Goal: Information Seeking & Learning: Learn about a topic

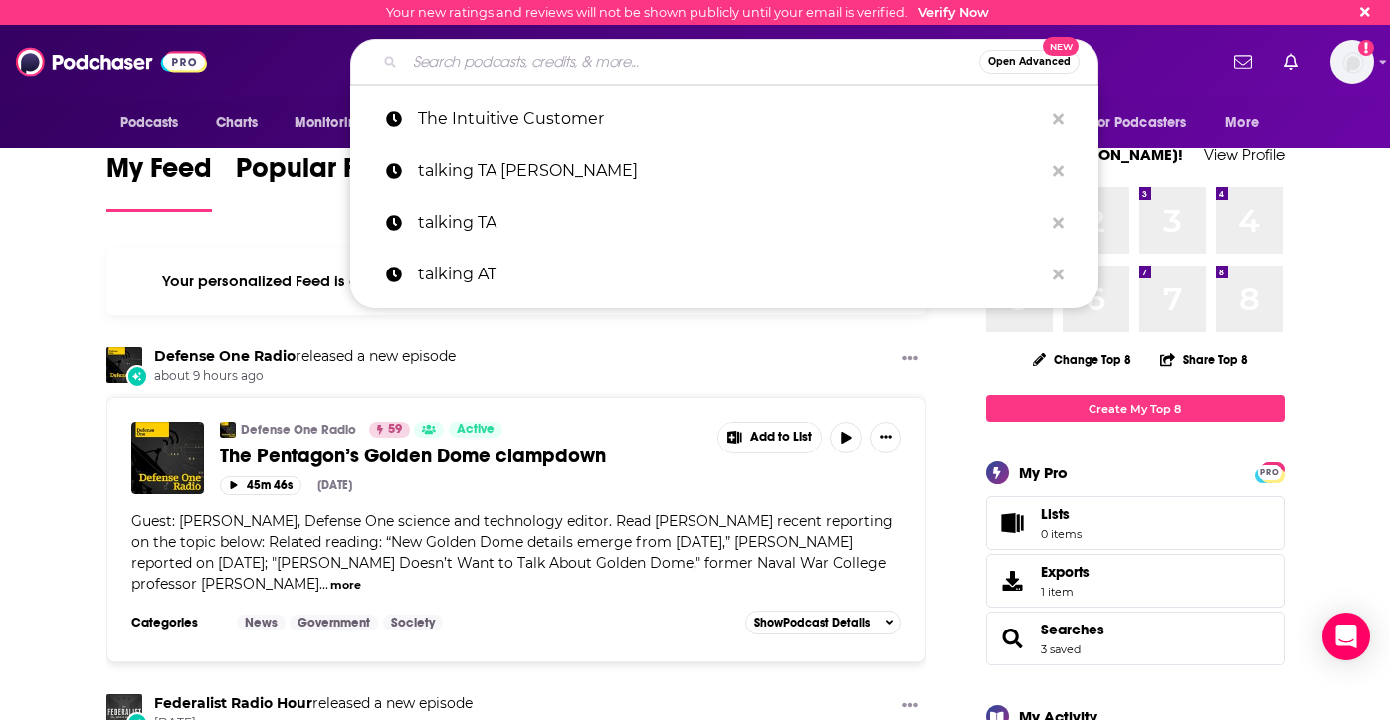
click at [619, 56] on input "Search podcasts, credits, & more..." at bounding box center [692, 62] width 574 height 32
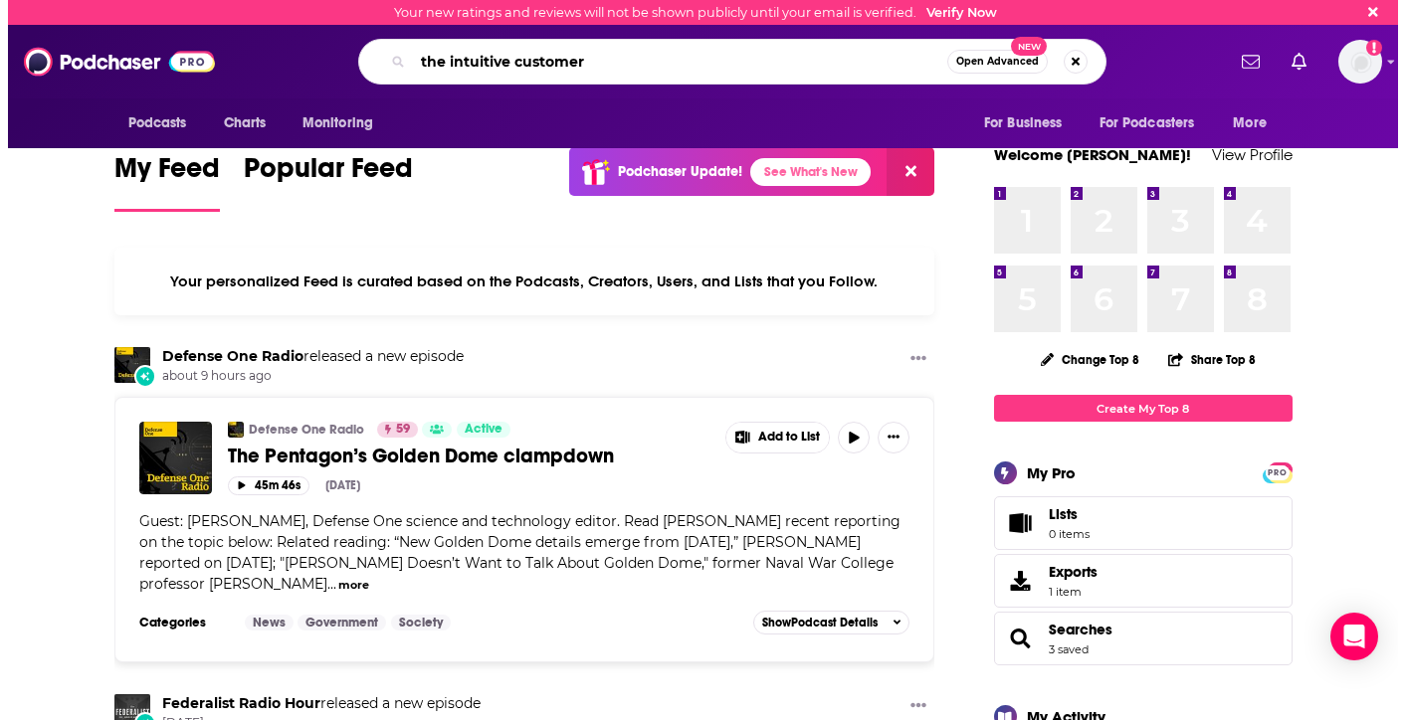
scroll to position [0, 65]
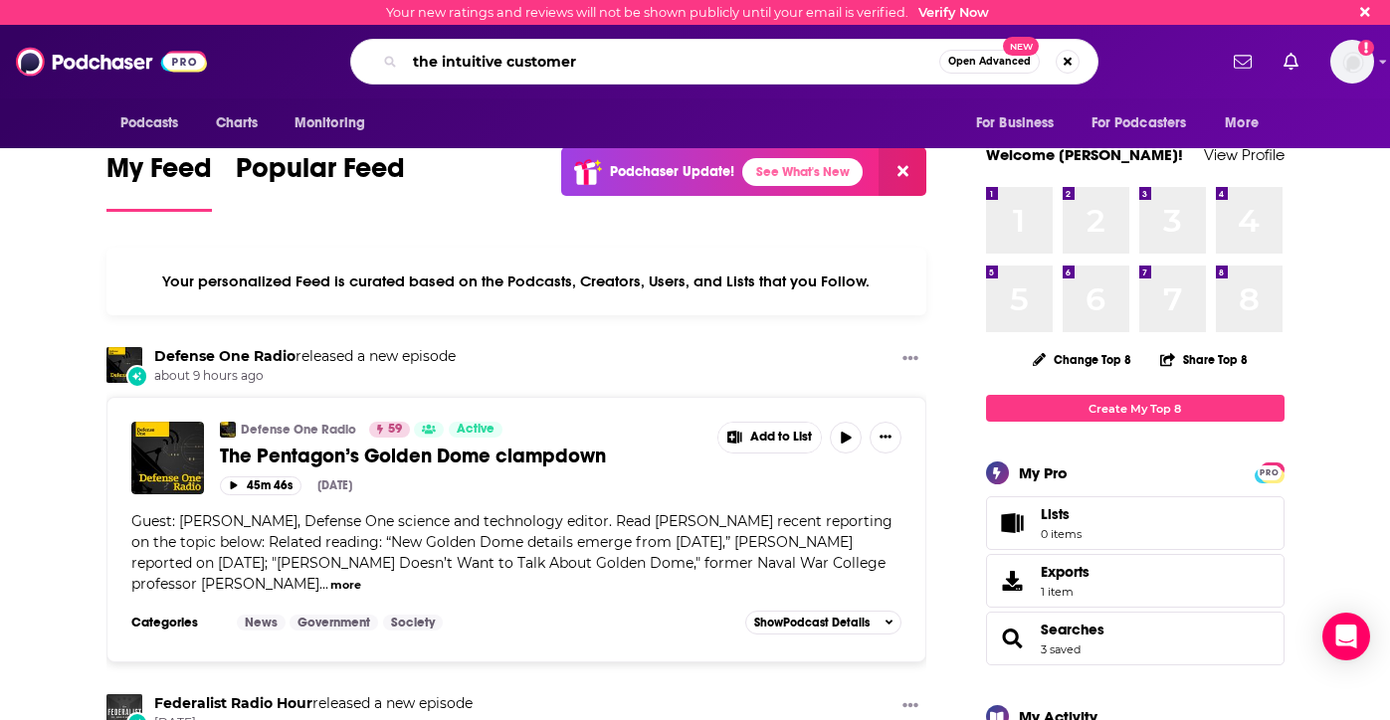
type input "the intuitive customer"
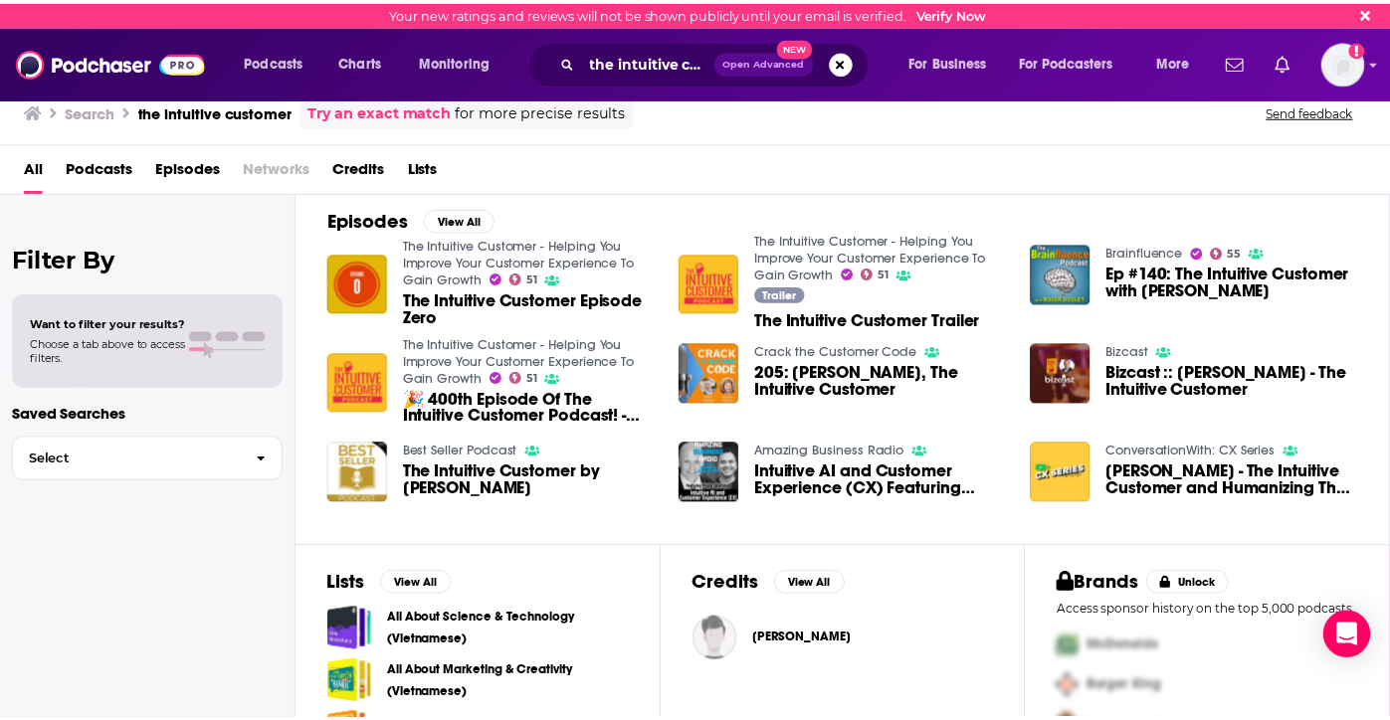
scroll to position [298, 0]
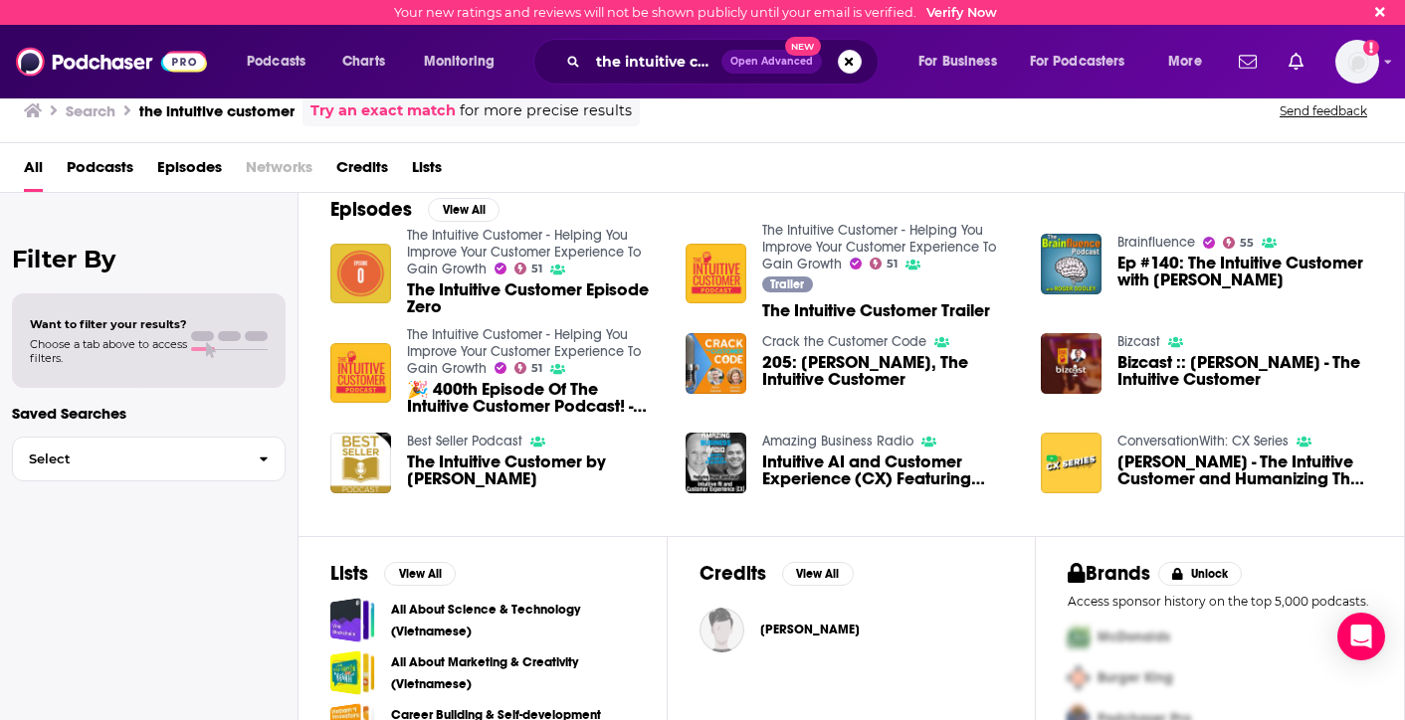
click at [353, 254] on img "The Intuitive Customer Episode Zero" at bounding box center [360, 274] width 61 height 61
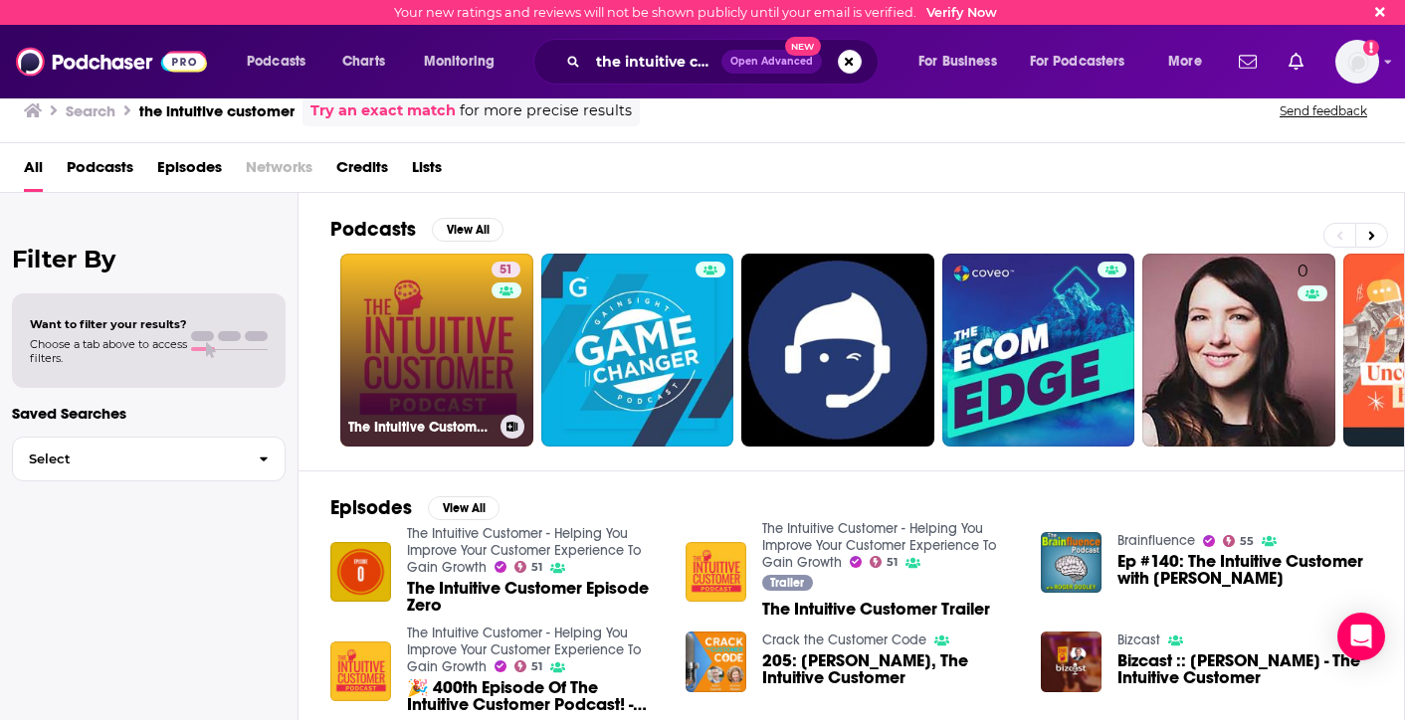
click at [412, 316] on link "51 The Intuitive Customer - Helping You Improve Your Customer Experience To Gai…" at bounding box center [436, 350] width 193 height 193
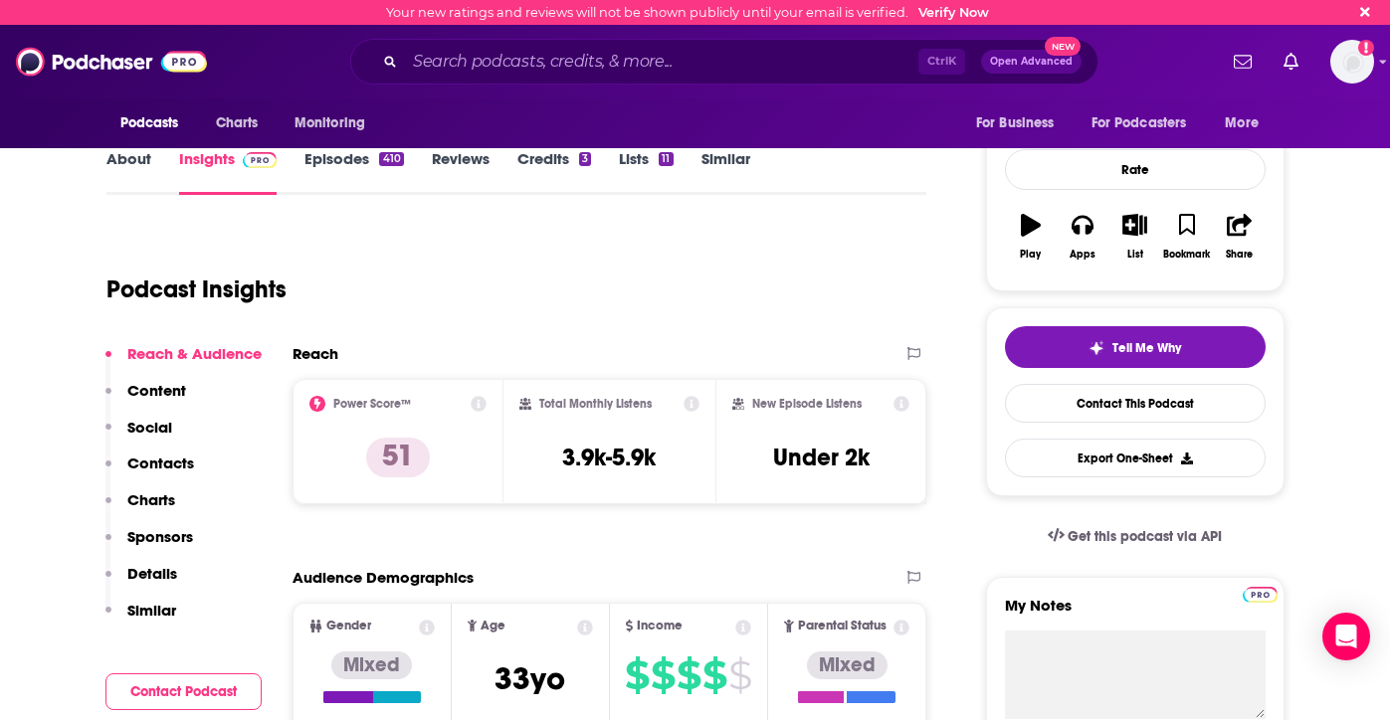
scroll to position [298, 0]
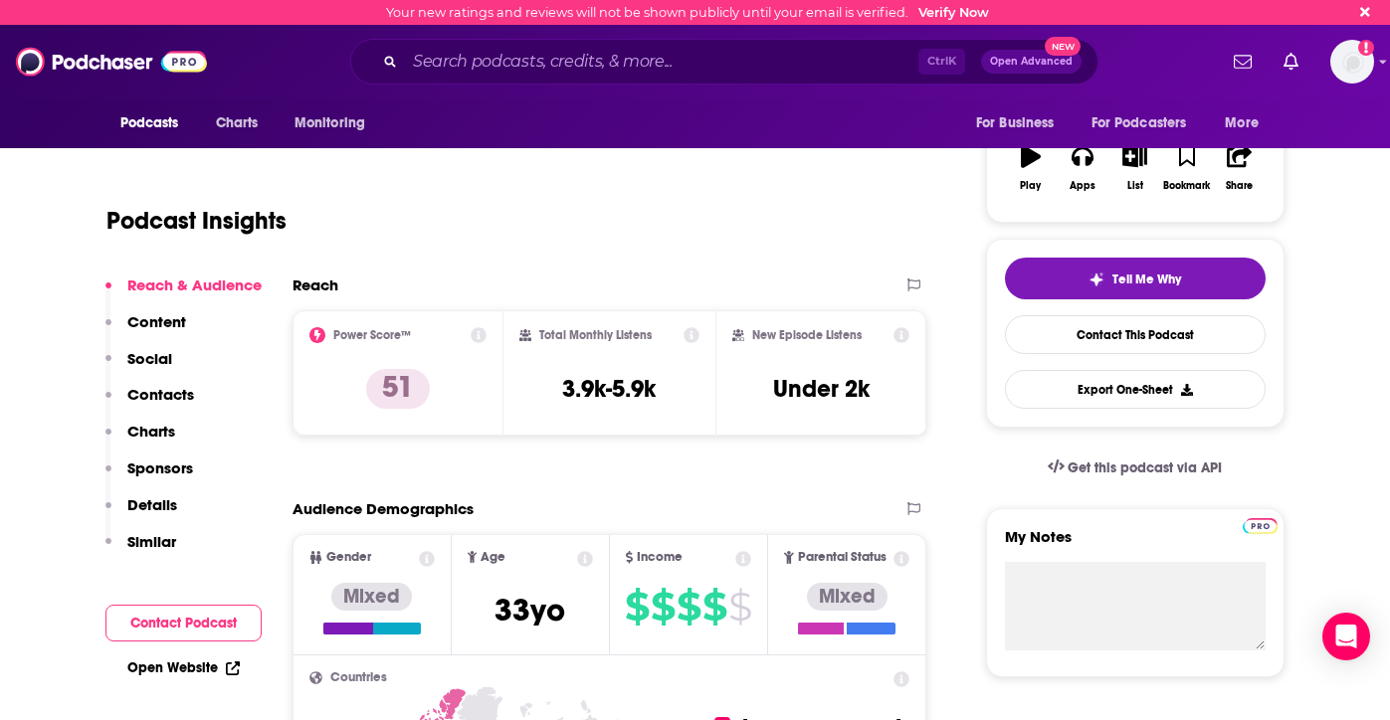
click at [480, 328] on icon at bounding box center [479, 335] width 16 height 16
click at [676, 250] on div "Podcast Insights" at bounding box center [508, 208] width 805 height 101
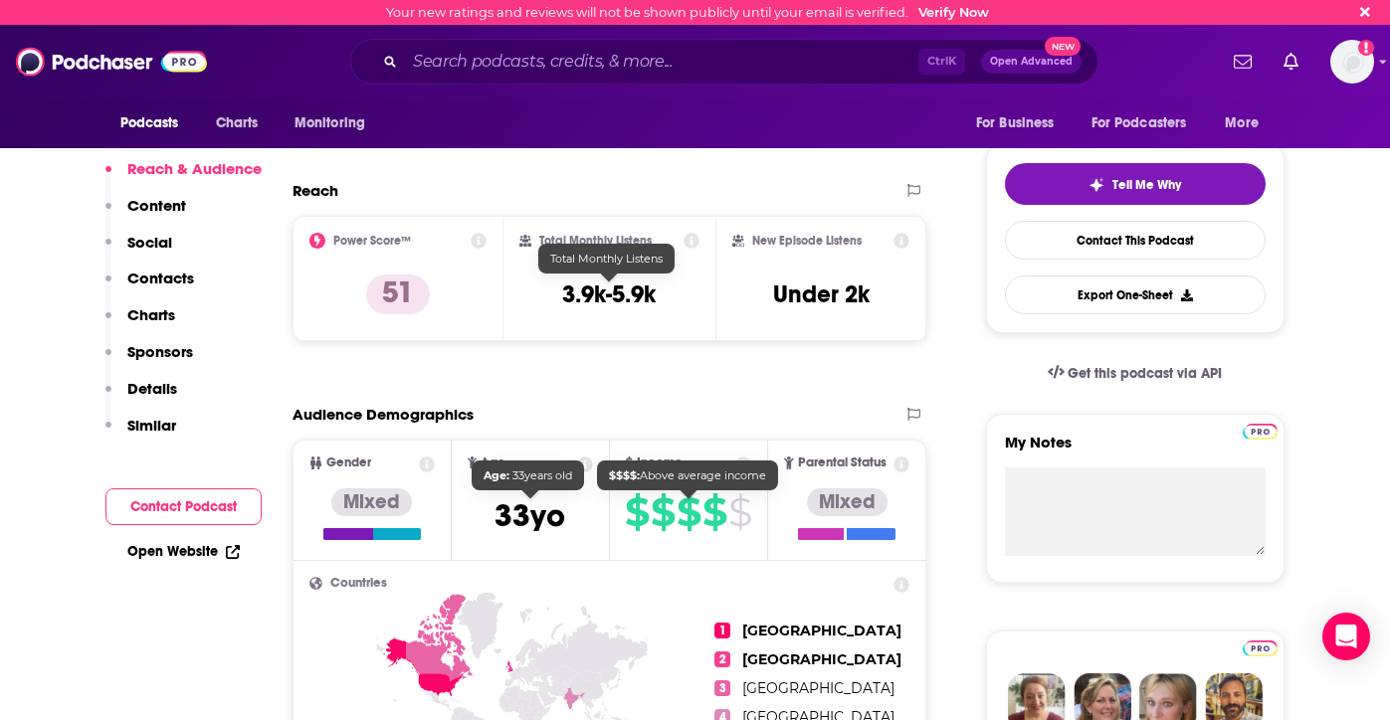
scroll to position [398, 0]
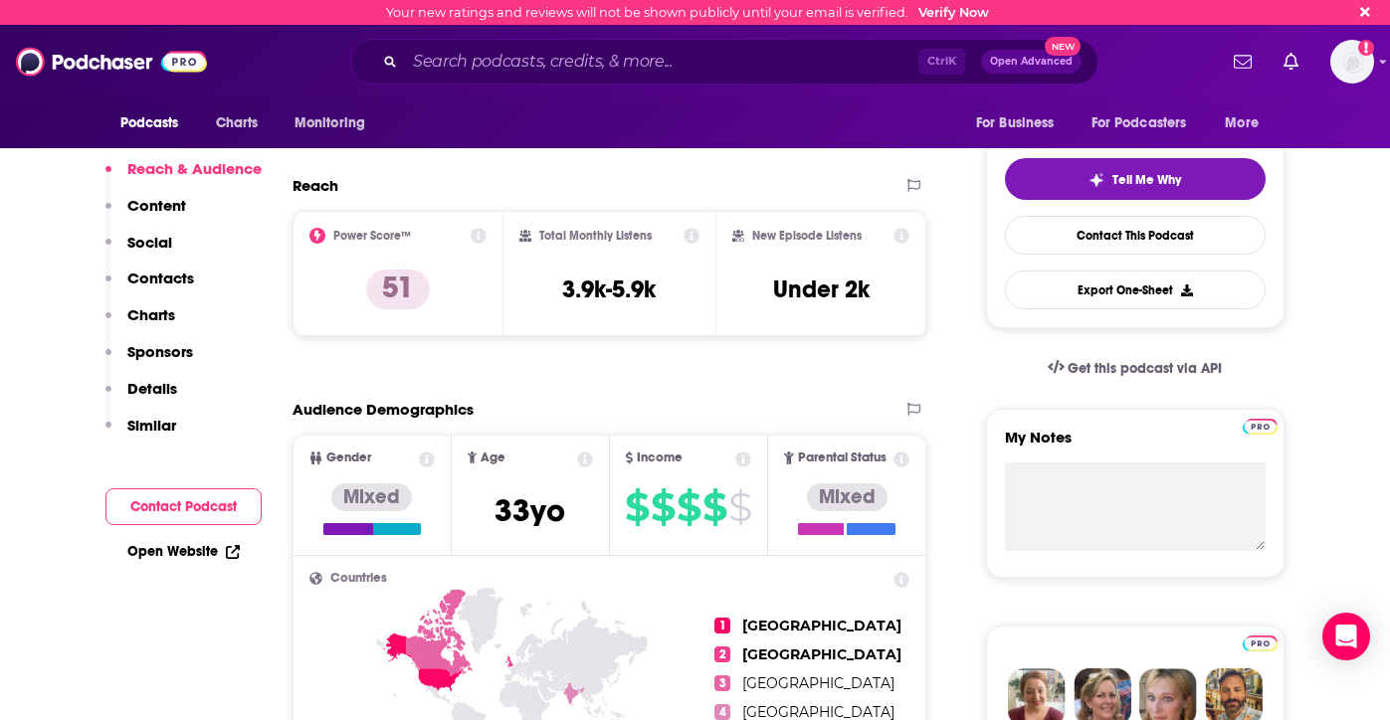
click at [482, 241] on icon at bounding box center [479, 236] width 16 height 16
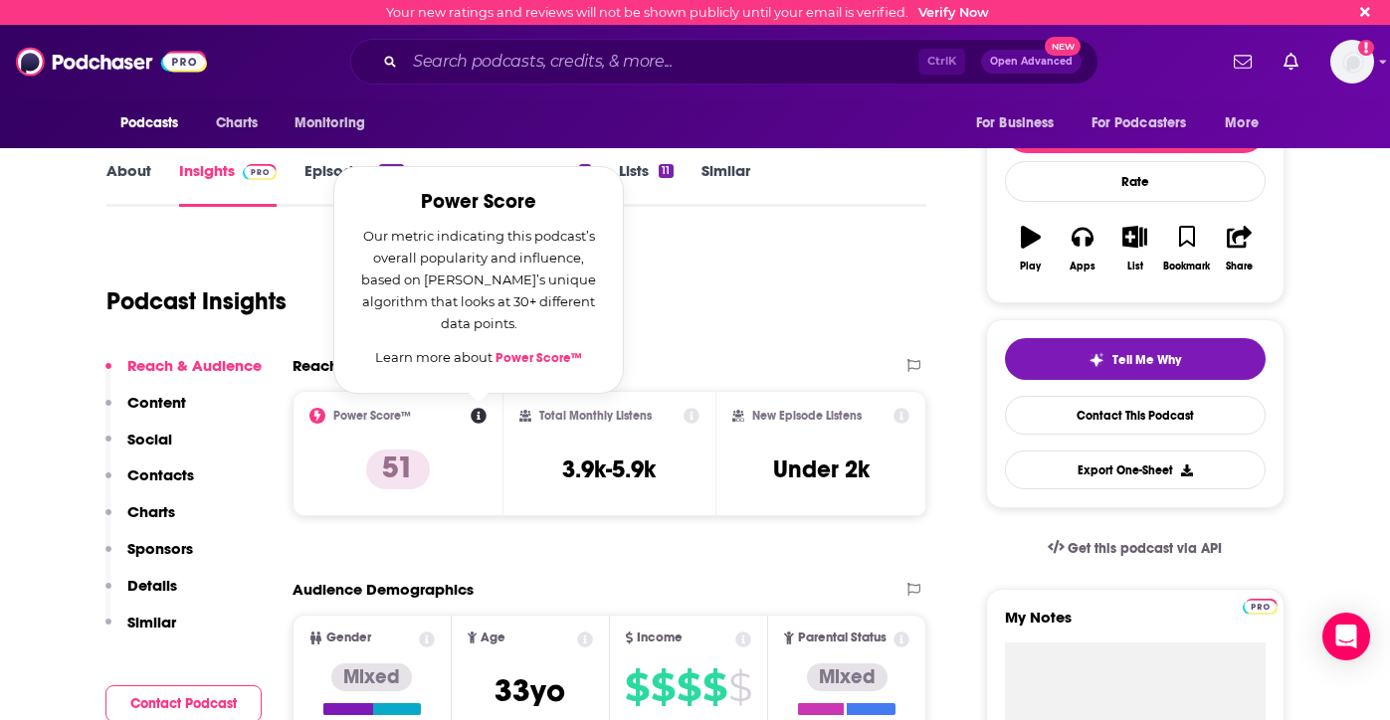
scroll to position [199, 0]
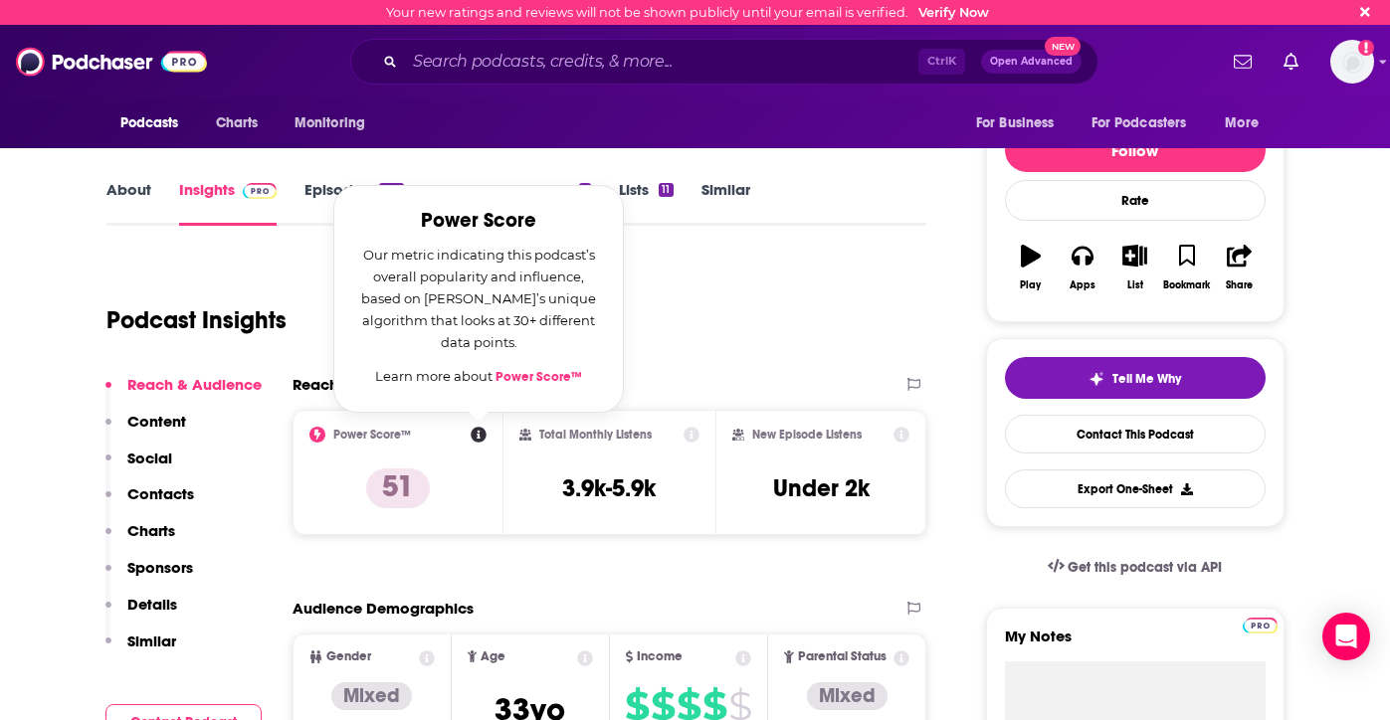
click at [535, 371] on link "Power Score™" at bounding box center [538, 377] width 87 height 16
click at [770, 268] on div "Podcast Insights" at bounding box center [508, 308] width 805 height 101
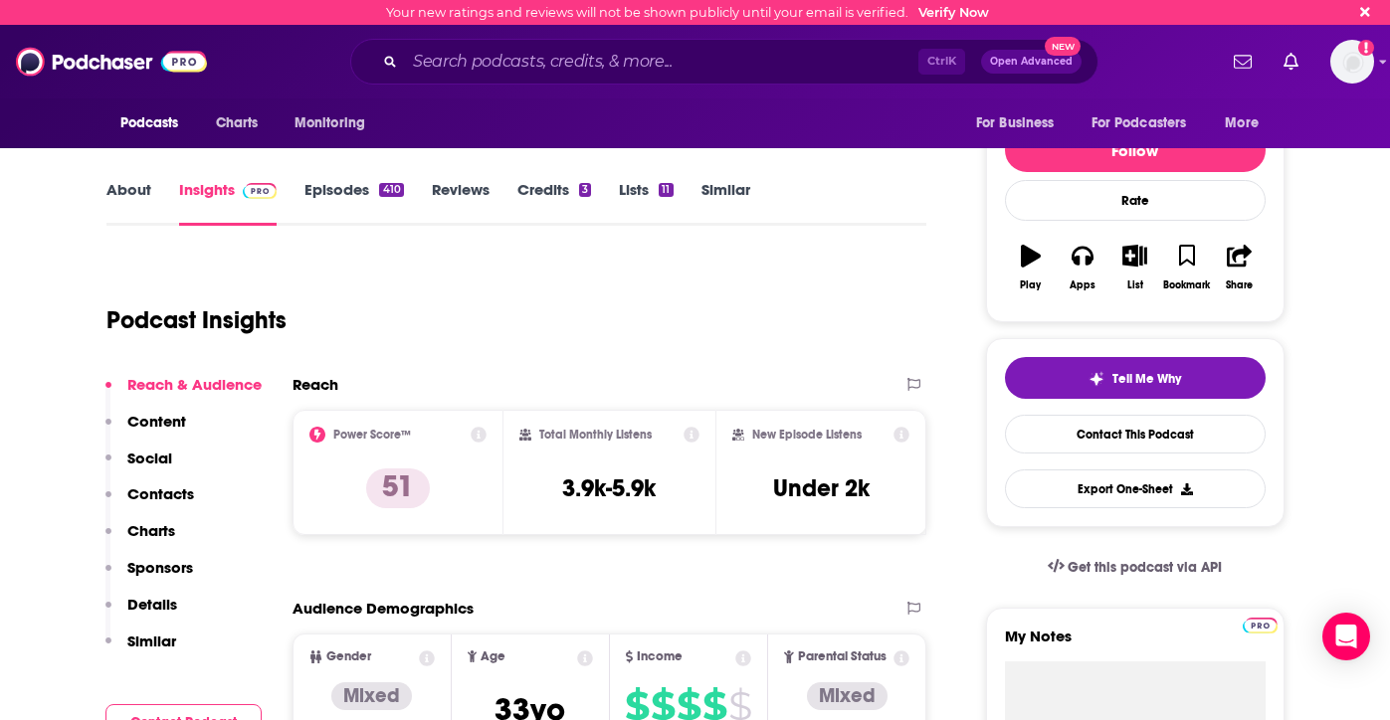
click at [158, 423] on p "Content" at bounding box center [156, 421] width 59 height 19
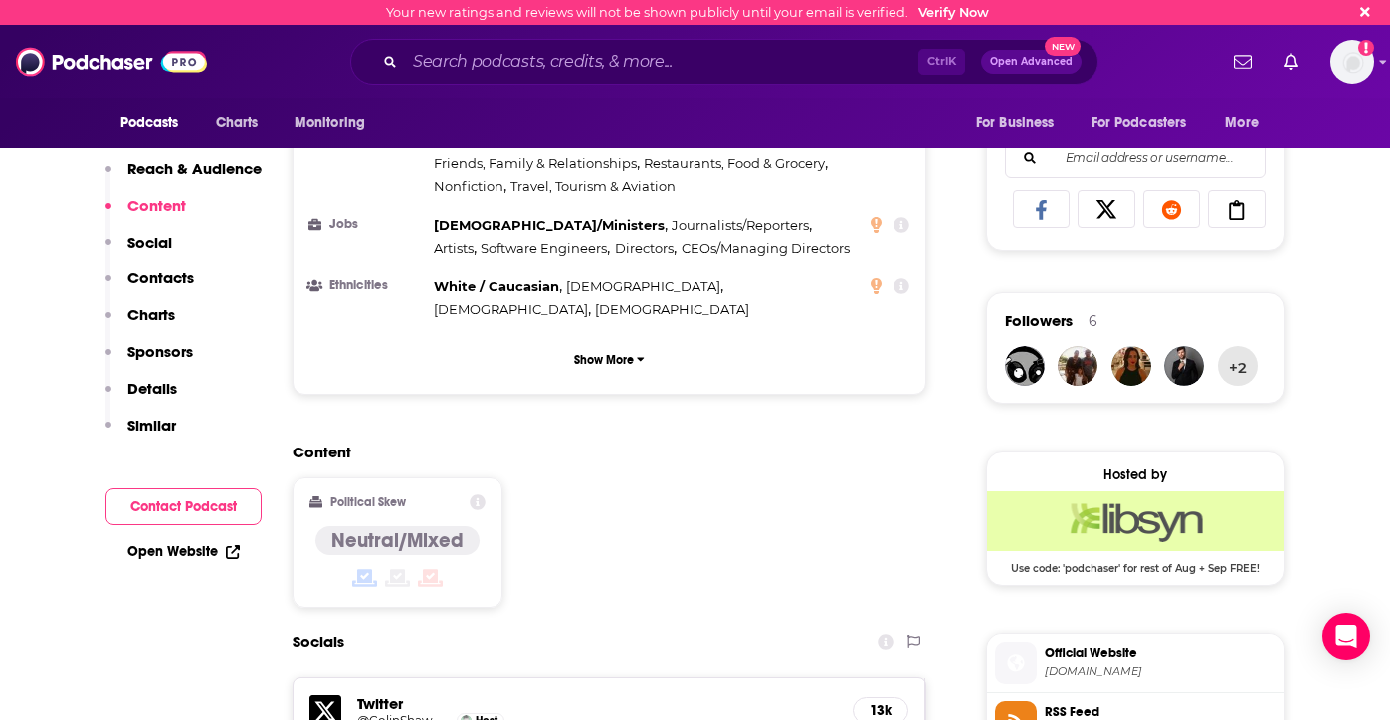
scroll to position [1288, 0]
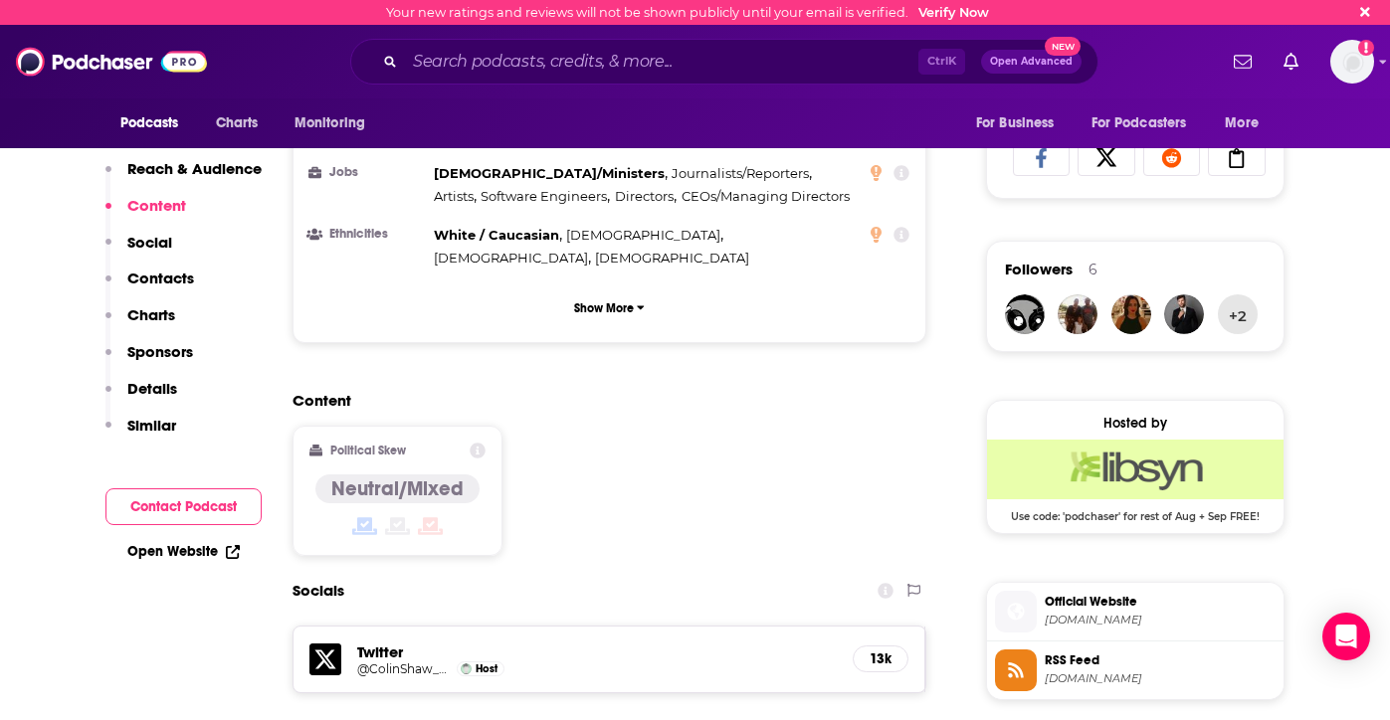
click at [155, 242] on p "Social" at bounding box center [149, 242] width 45 height 19
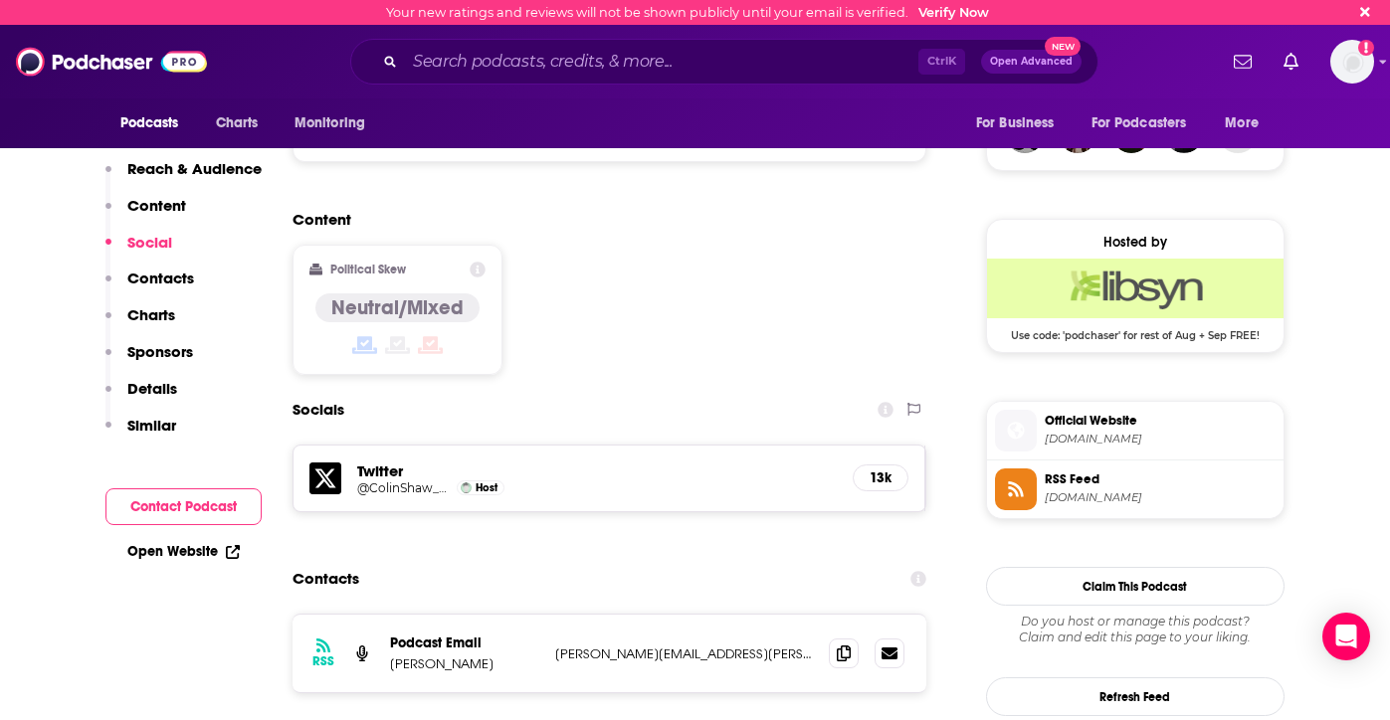
click at [170, 169] on p "Reach & Audience" at bounding box center [194, 168] width 134 height 19
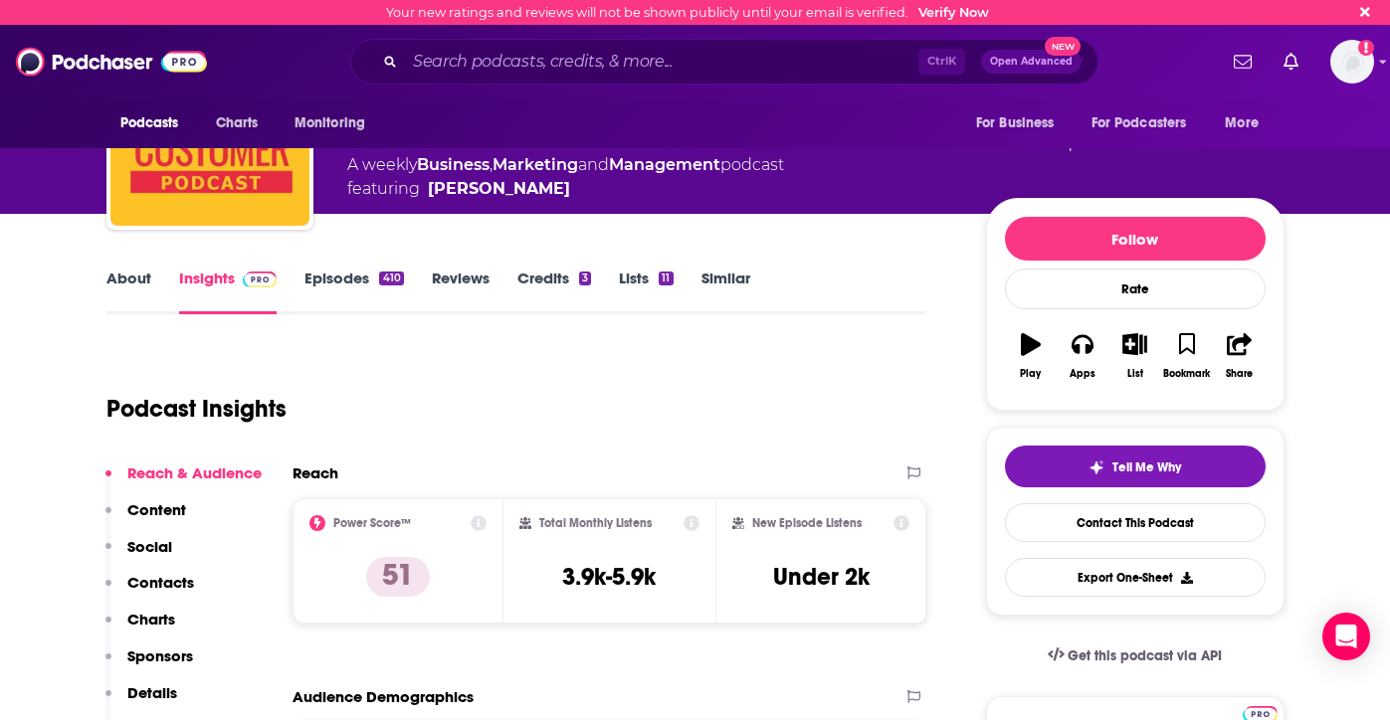
scroll to position [0, 0]
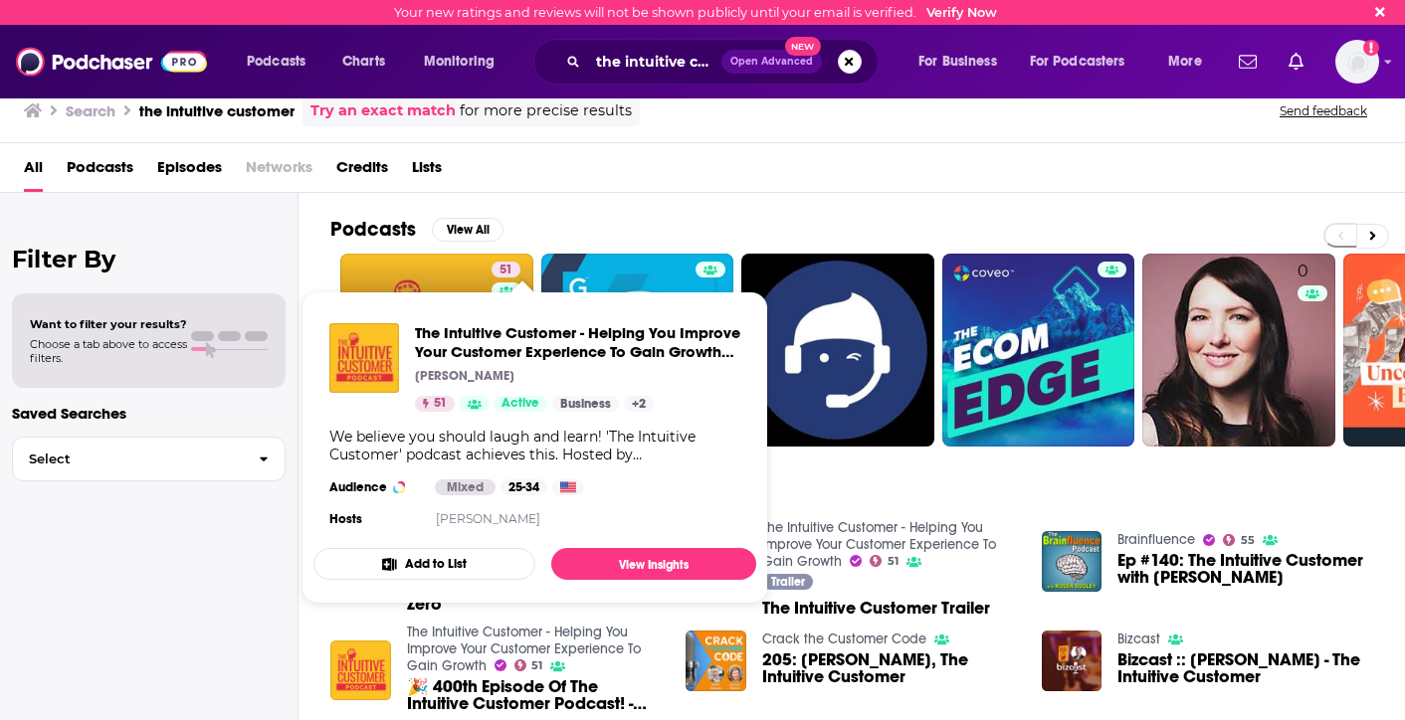
click at [450, 276] on link "51 The Intuitive Customer - Helping You Improve Your Customer Experience To Gai…" at bounding box center [436, 350] width 193 height 193
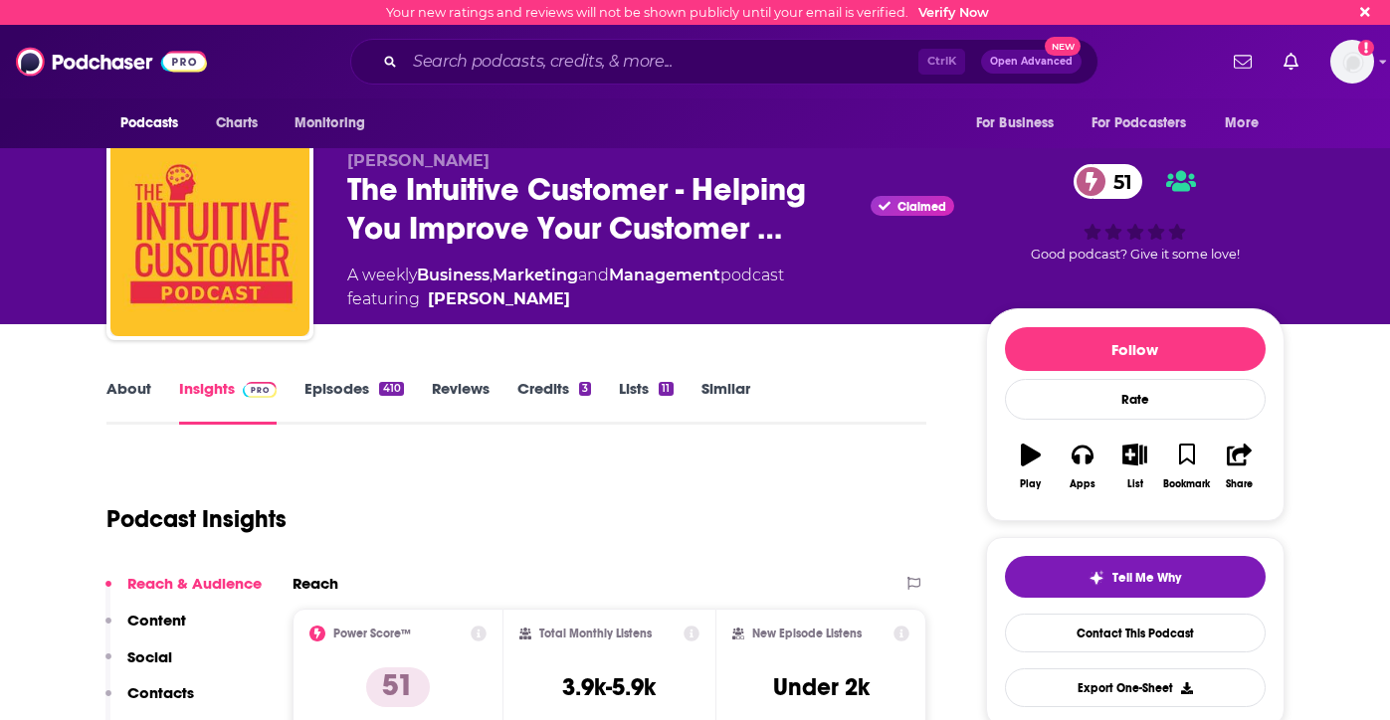
click at [369, 396] on link "Episodes 410" at bounding box center [353, 402] width 98 height 46
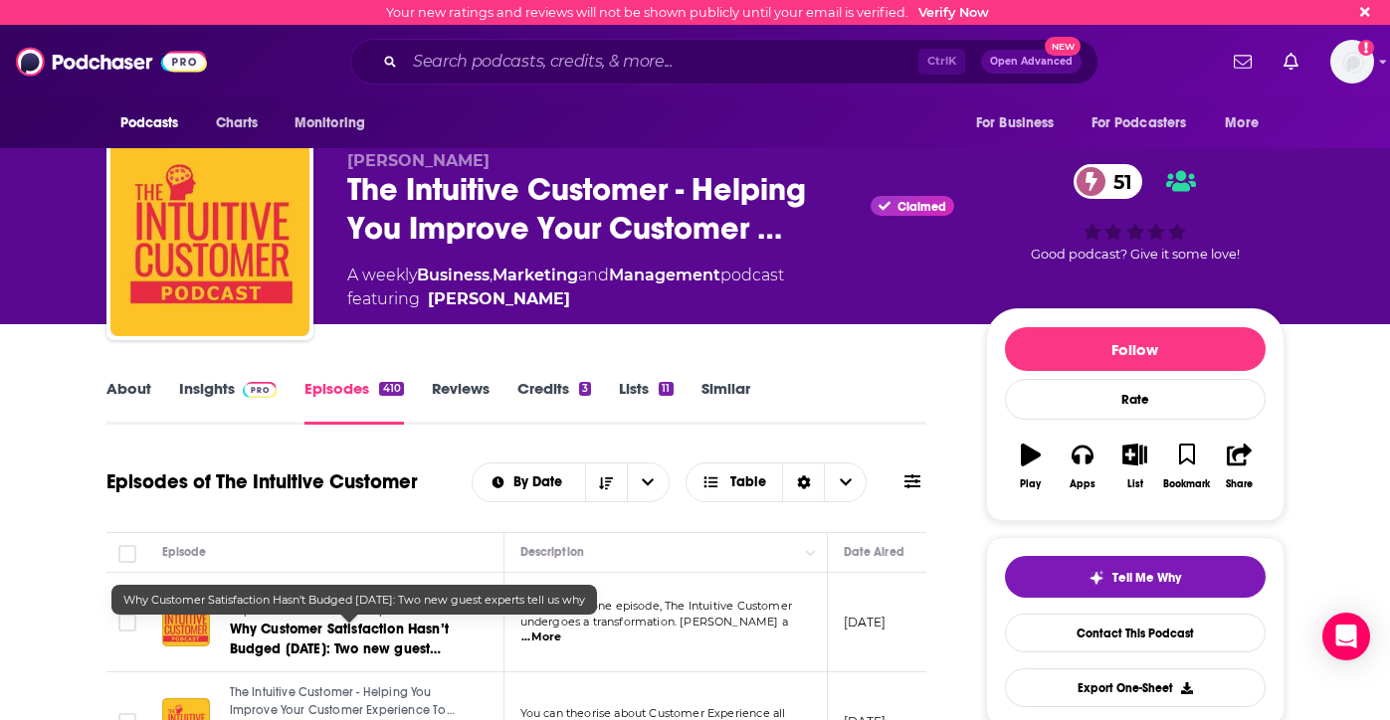
click at [352, 638] on span "Why Customer Satisfaction Hasn’t Budged [DATE]: Two new guest experts tell us w…" at bounding box center [339, 649] width 219 height 57
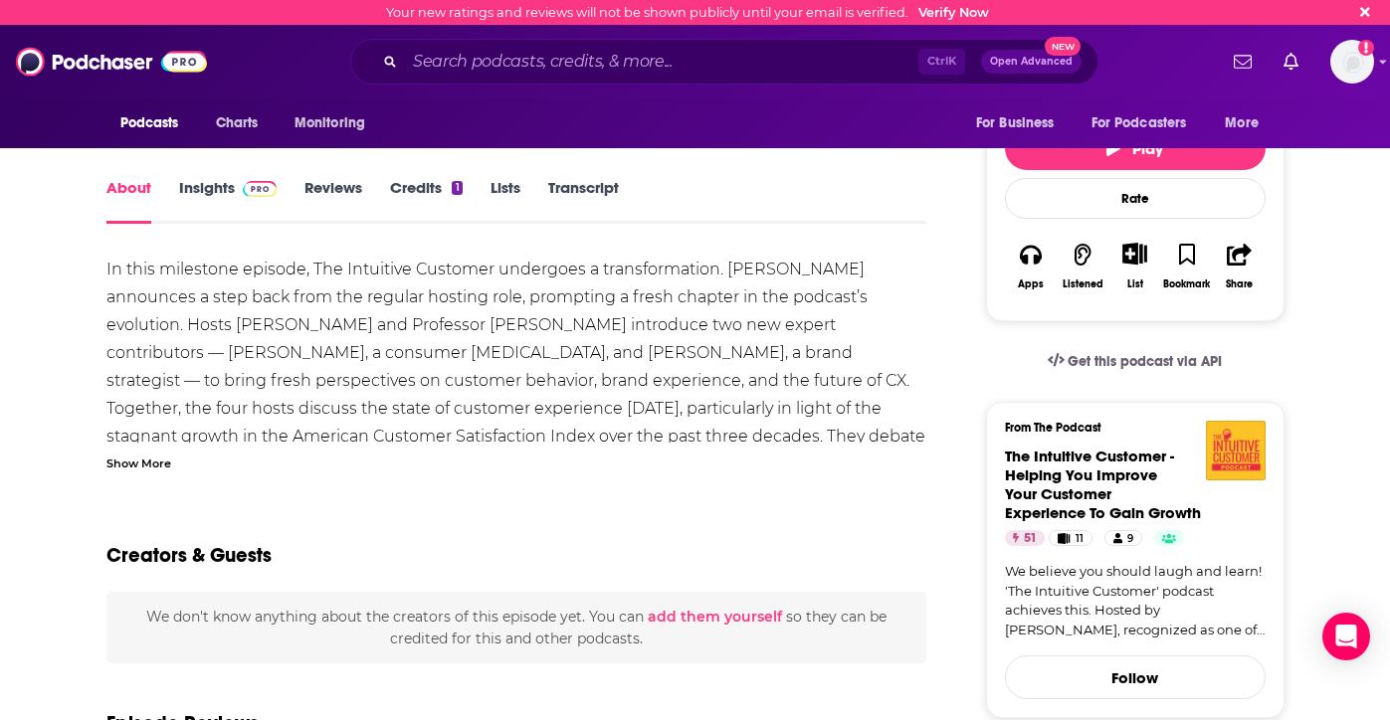
scroll to position [199, 0]
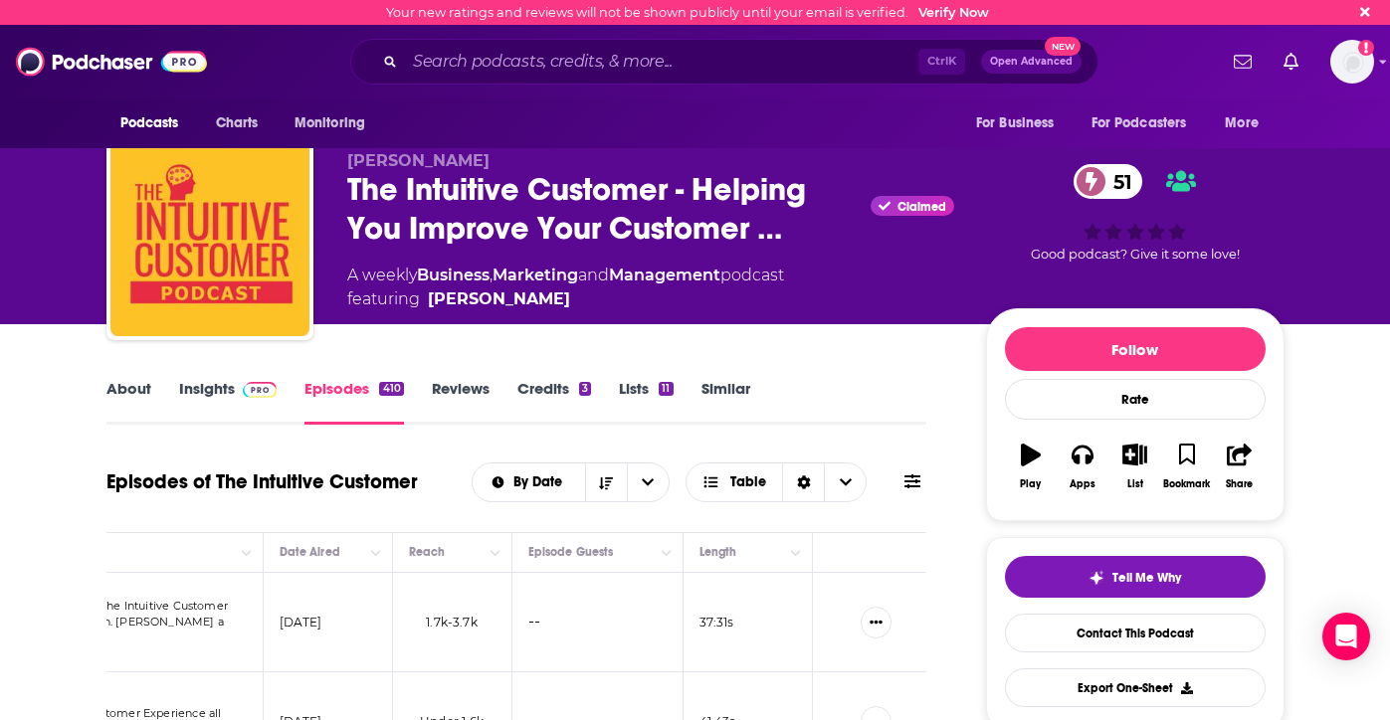
click at [217, 383] on link "Insights" at bounding box center [228, 402] width 98 height 46
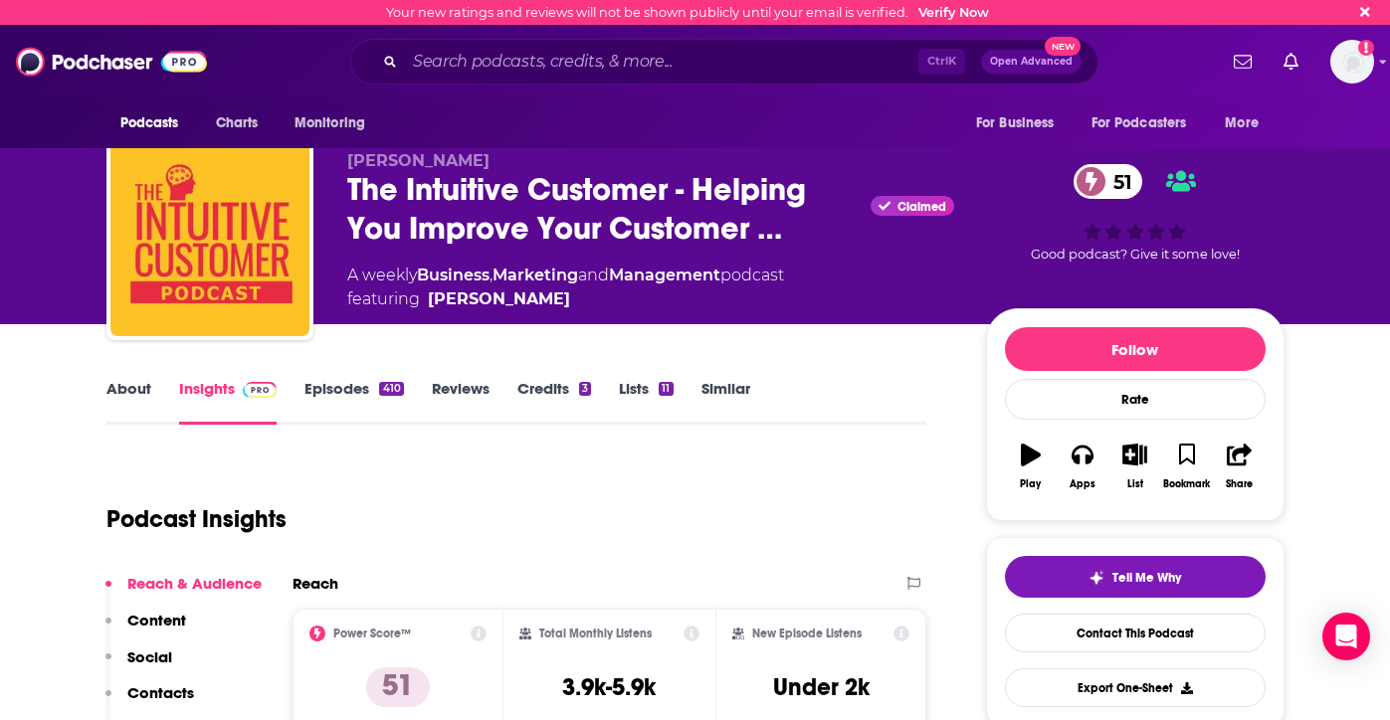
click at [125, 391] on link "About" at bounding box center [128, 402] width 45 height 46
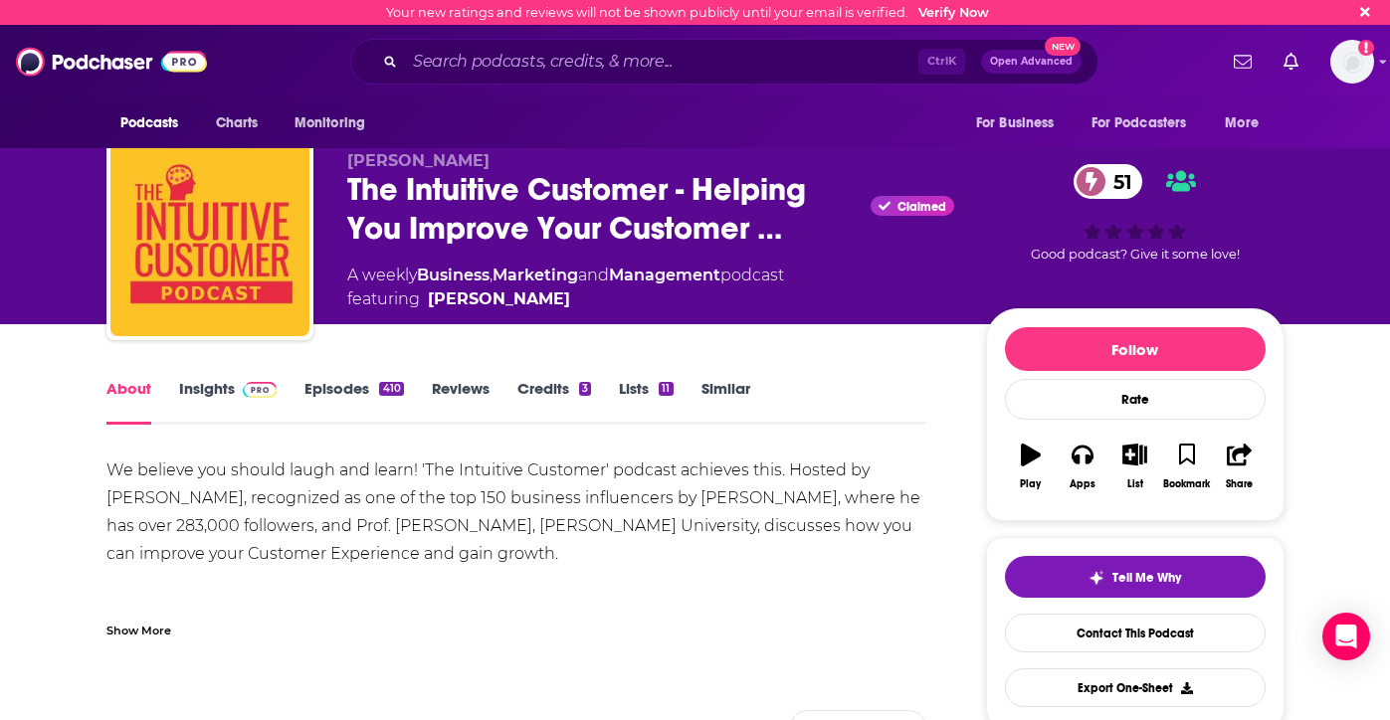
click at [348, 395] on link "Episodes 410" at bounding box center [353, 402] width 98 height 46
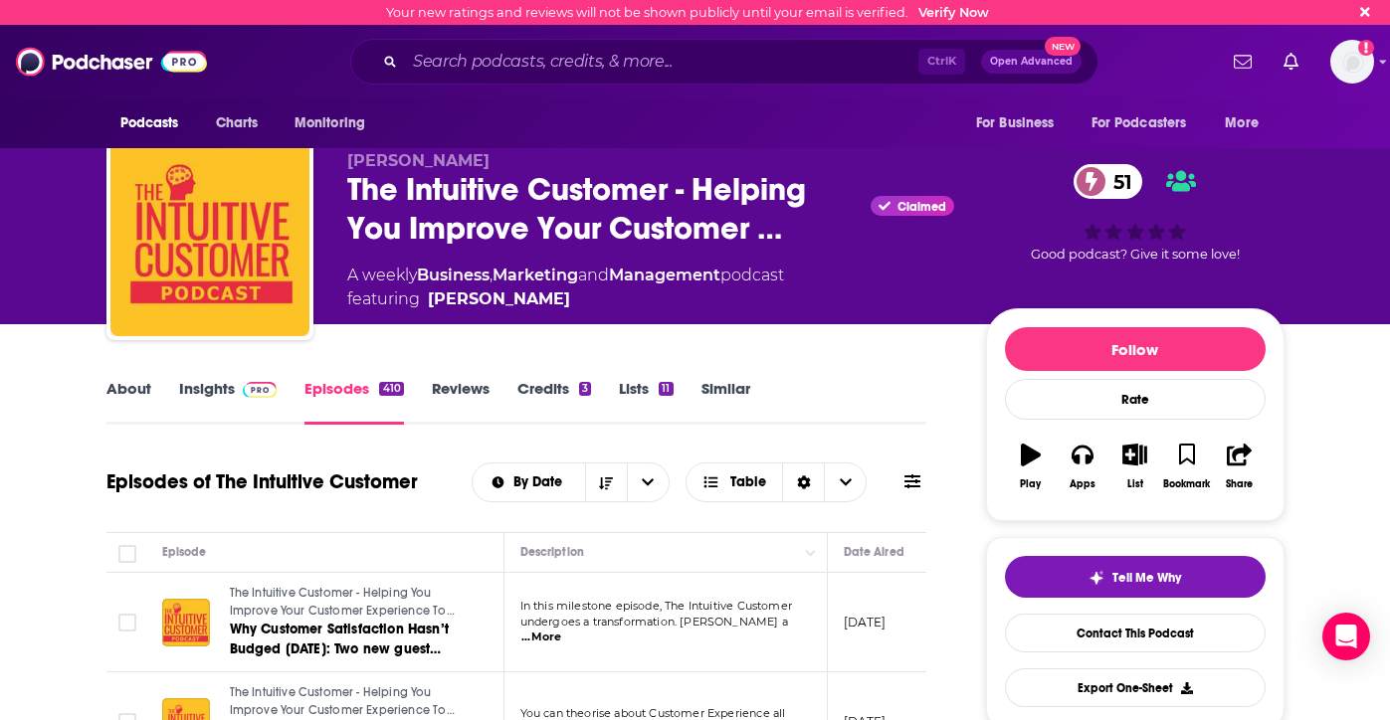
click at [551, 394] on link "Credits 3" at bounding box center [554, 402] width 74 height 46
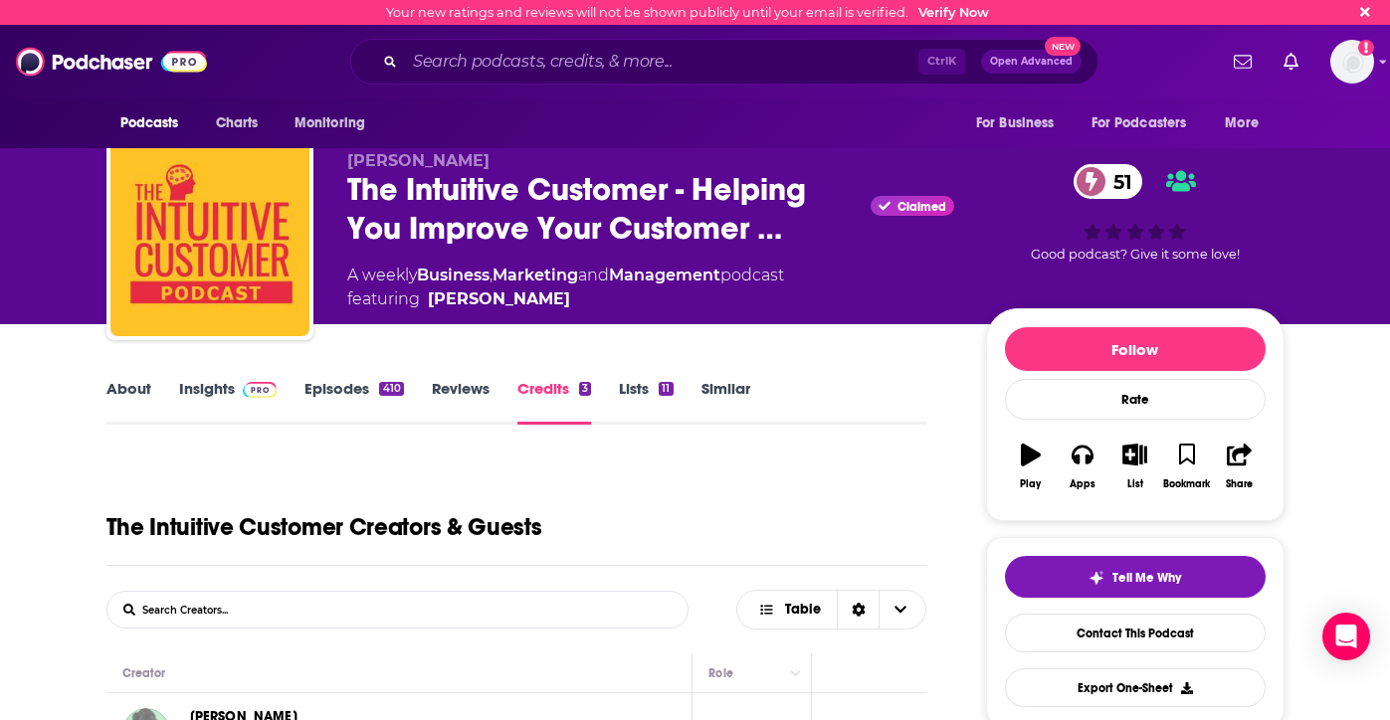
click at [147, 391] on link "About" at bounding box center [128, 402] width 45 height 46
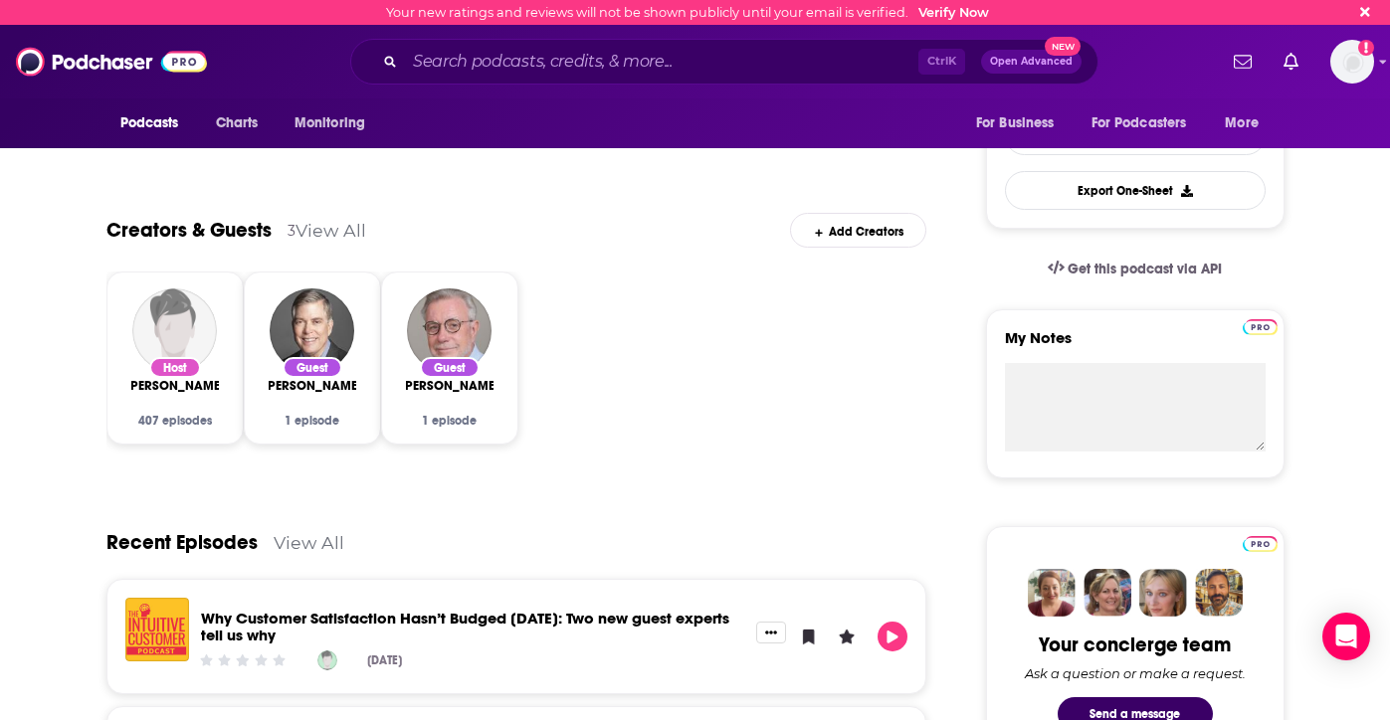
scroll to position [483, 0]
